Goal: Information Seeking & Learning: Check status

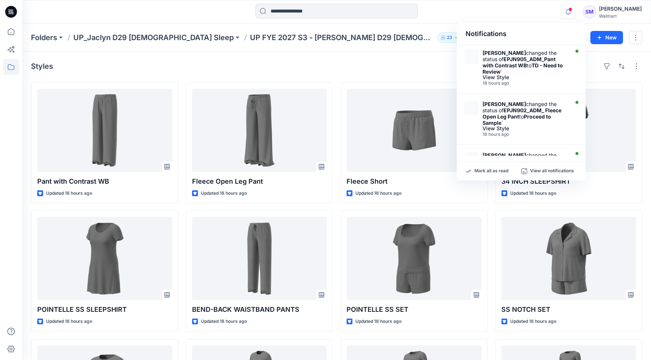
click at [411, 73] on div "Styles Pant with Contrast WB Updated 18 hours ago POINTELLE SS SLEEPSHIRT Updat…" at bounding box center [336, 274] width 629 height 444
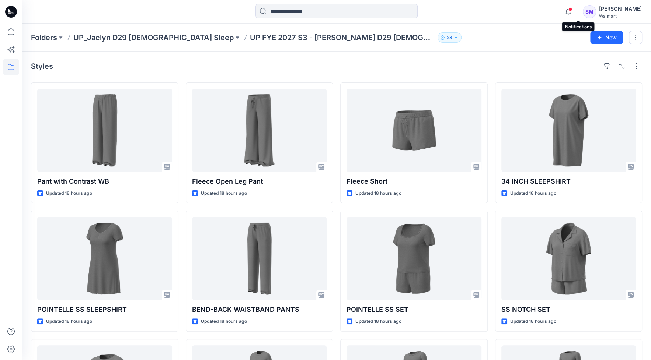
click at [572, 8] on span at bounding box center [570, 9] width 4 height 4
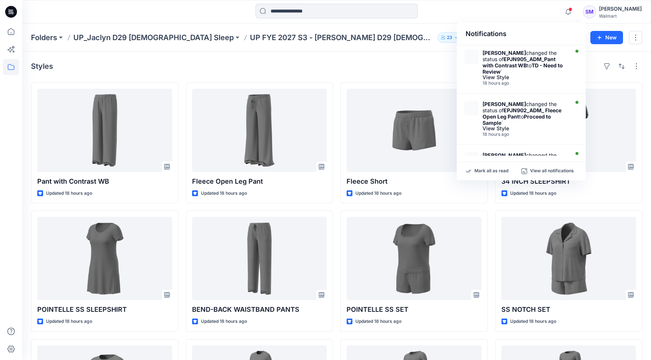
drag, startPoint x: 584, startPoint y: 63, endPoint x: 585, endPoint y: 74, distance: 10.4
click at [585, 74] on div "[PERSON_NAME] changed the status of EPJN905_ADM_Pant with Contrast WB to TD - N…" at bounding box center [521, 100] width 129 height 111
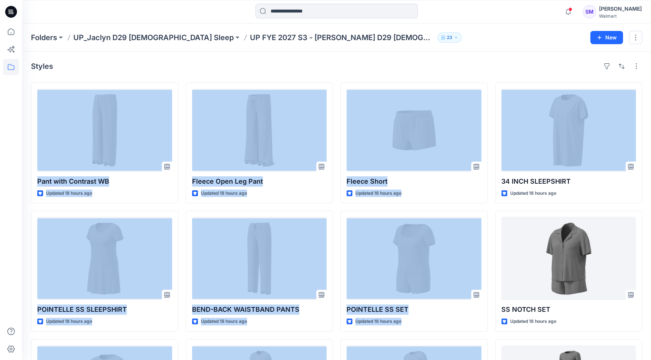
drag, startPoint x: 586, startPoint y: 63, endPoint x: 585, endPoint y: 78, distance: 15.9
click at [575, 11] on icon "button" at bounding box center [568, 11] width 14 height 15
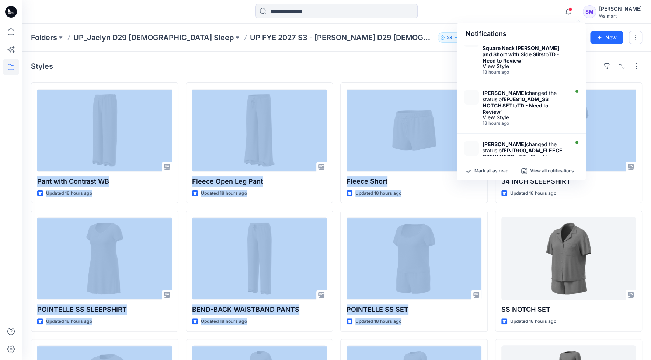
scroll to position [421, 0]
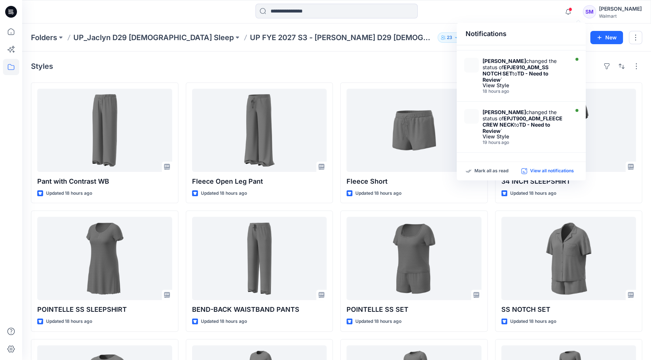
click at [553, 172] on p "View all notifications" at bounding box center [552, 171] width 44 height 7
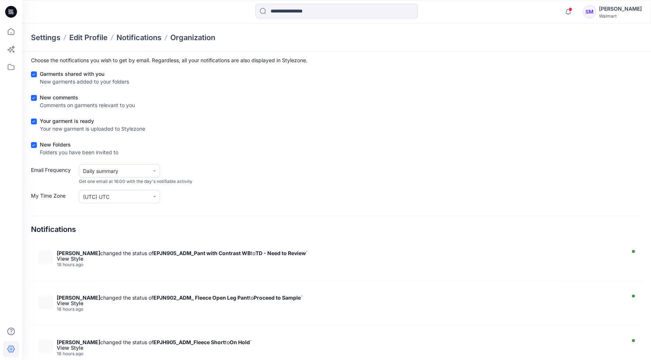
scroll to position [31, 0]
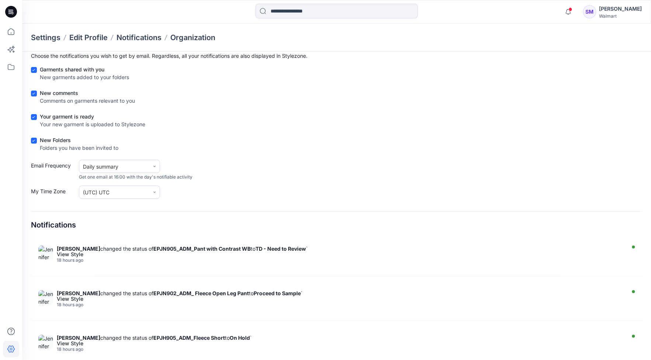
drag, startPoint x: 640, startPoint y: 248, endPoint x: 640, endPoint y: 263, distance: 15.8
click at [640, 263] on div "[PERSON_NAME] changed the status of EPJN905_ADM_Pant with Contrast WB to TD - N…" at bounding box center [336, 296] width 611 height 111
drag, startPoint x: 642, startPoint y: 245, endPoint x: 641, endPoint y: 263, distance: 18.1
click at [641, 263] on section "Notifications Preferences Save Choose the notifications you wish to get by emai…" at bounding box center [336, 191] width 629 height 340
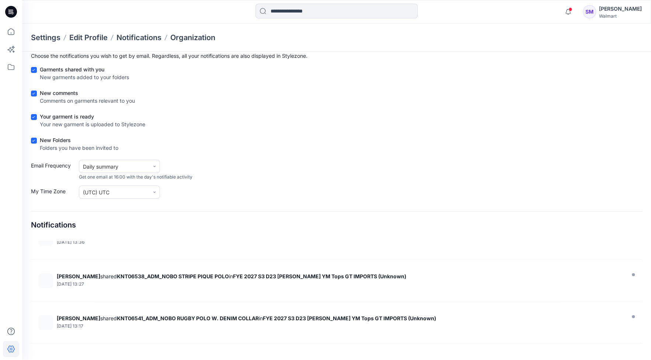
scroll to position [0, 0]
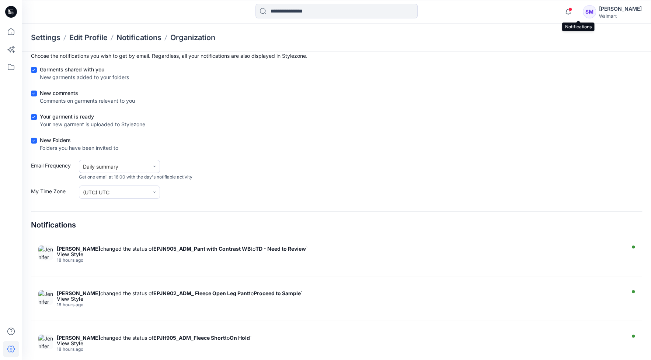
click at [572, 8] on span at bounding box center [570, 9] width 4 height 4
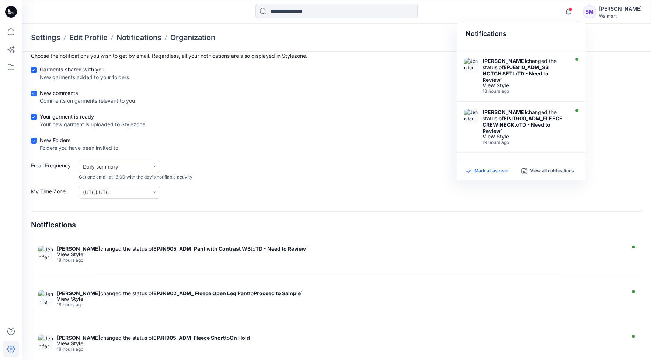
click at [495, 171] on p "Mark all as read" at bounding box center [491, 171] width 34 height 7
